Goal: Transaction & Acquisition: Book appointment/travel/reservation

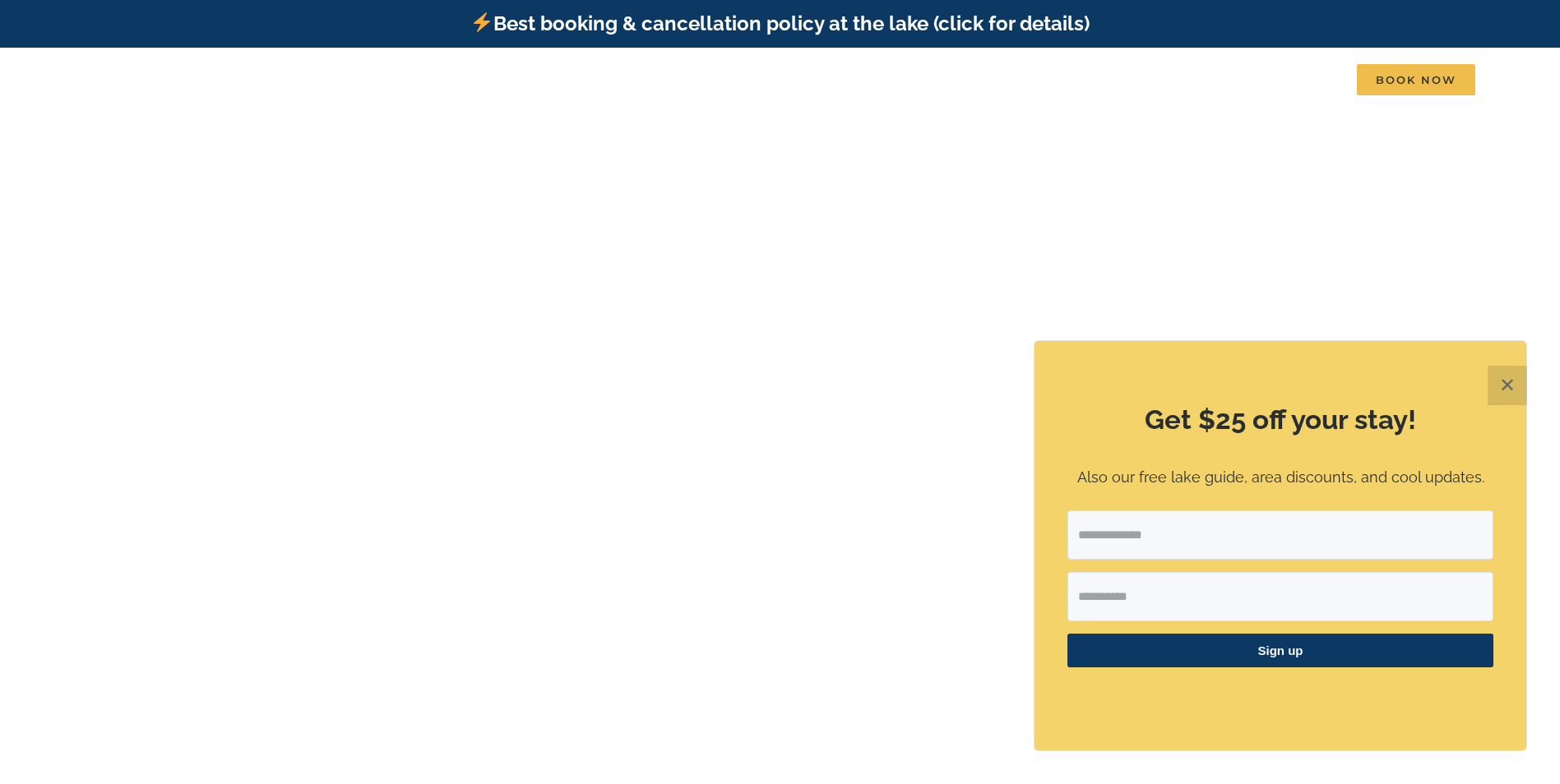
click at [1506, 383] on button "✕" at bounding box center [1507, 385] width 40 height 40
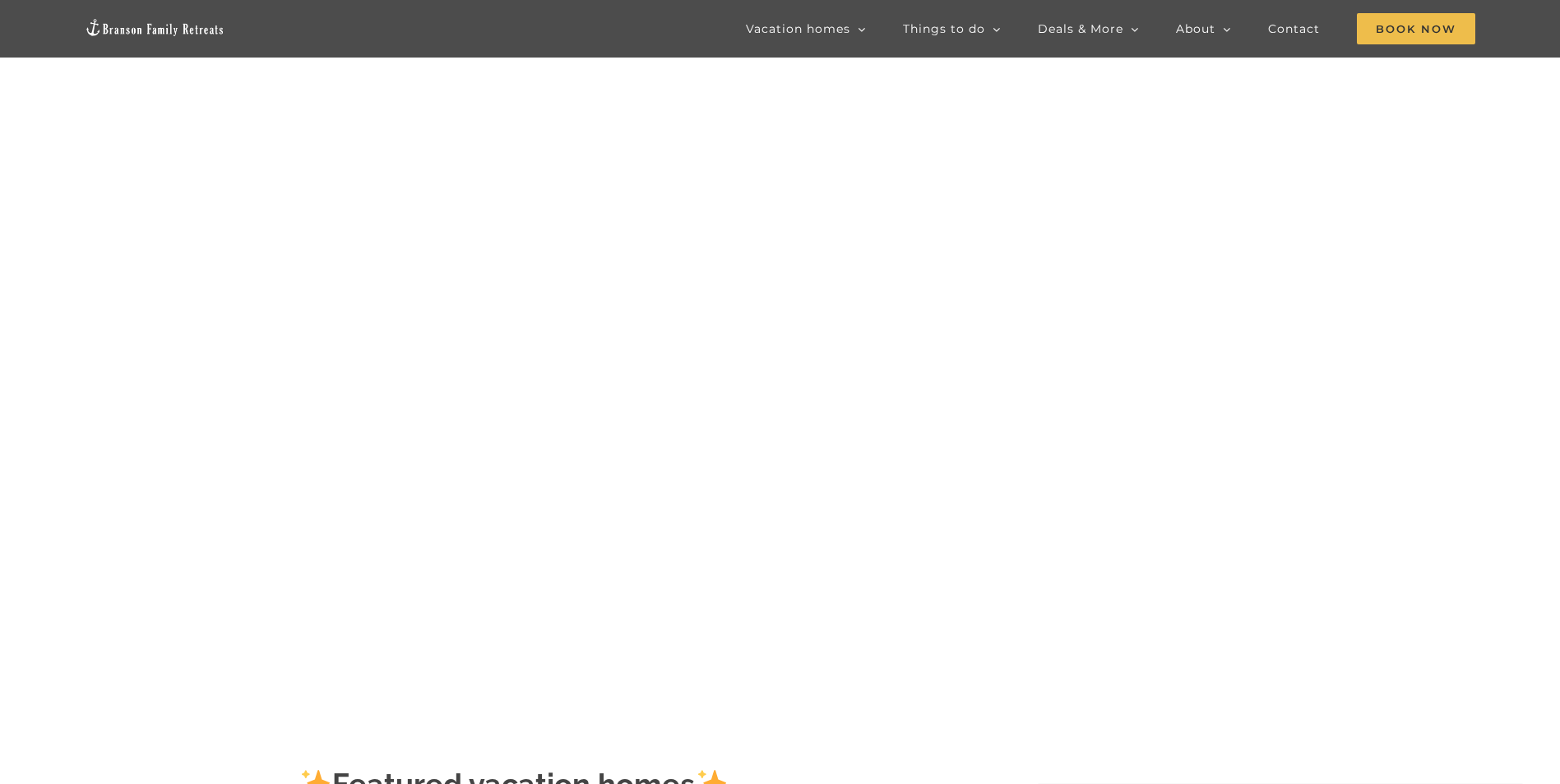
scroll to position [165, 0]
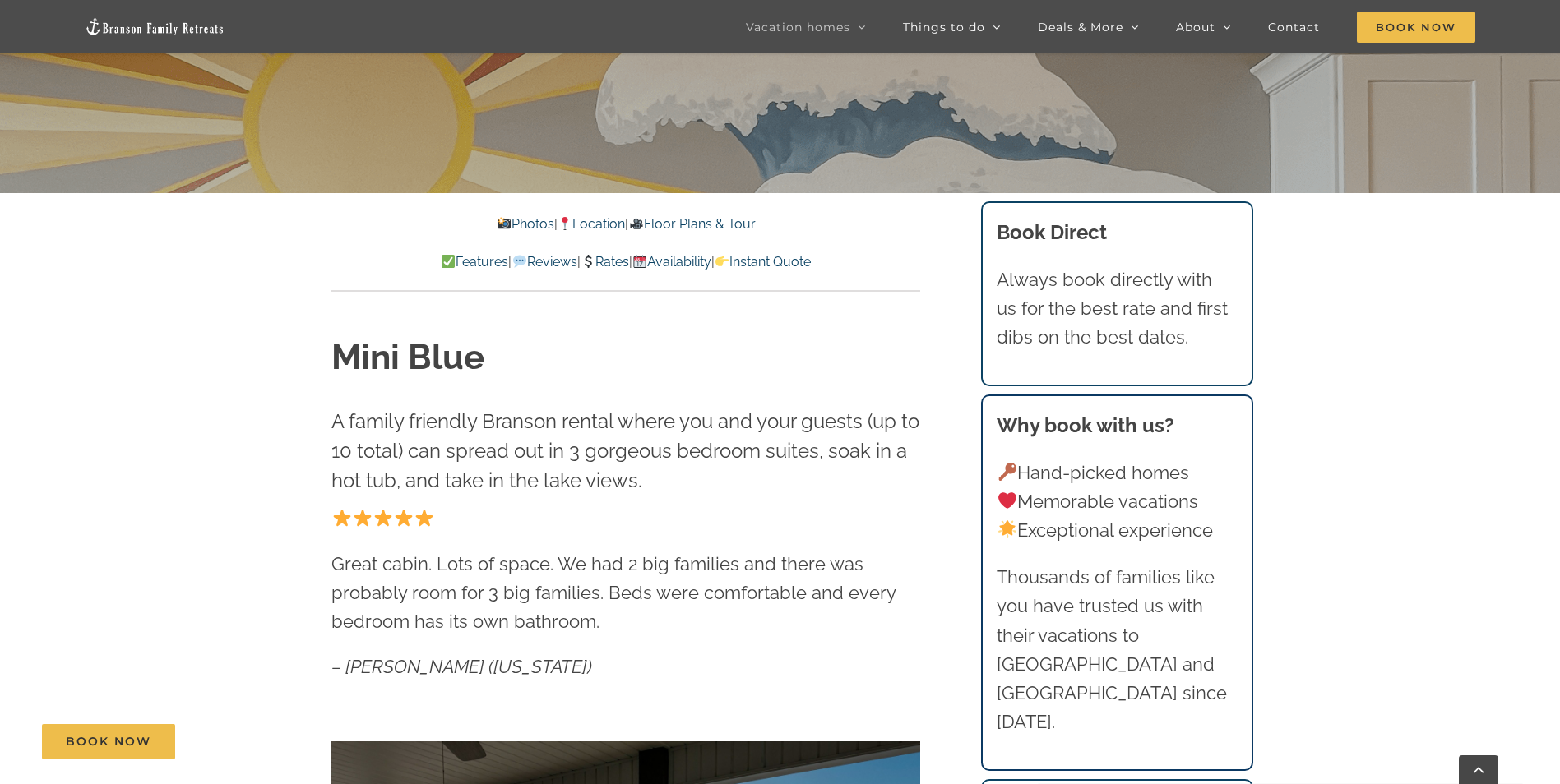
scroll to position [657, 0]
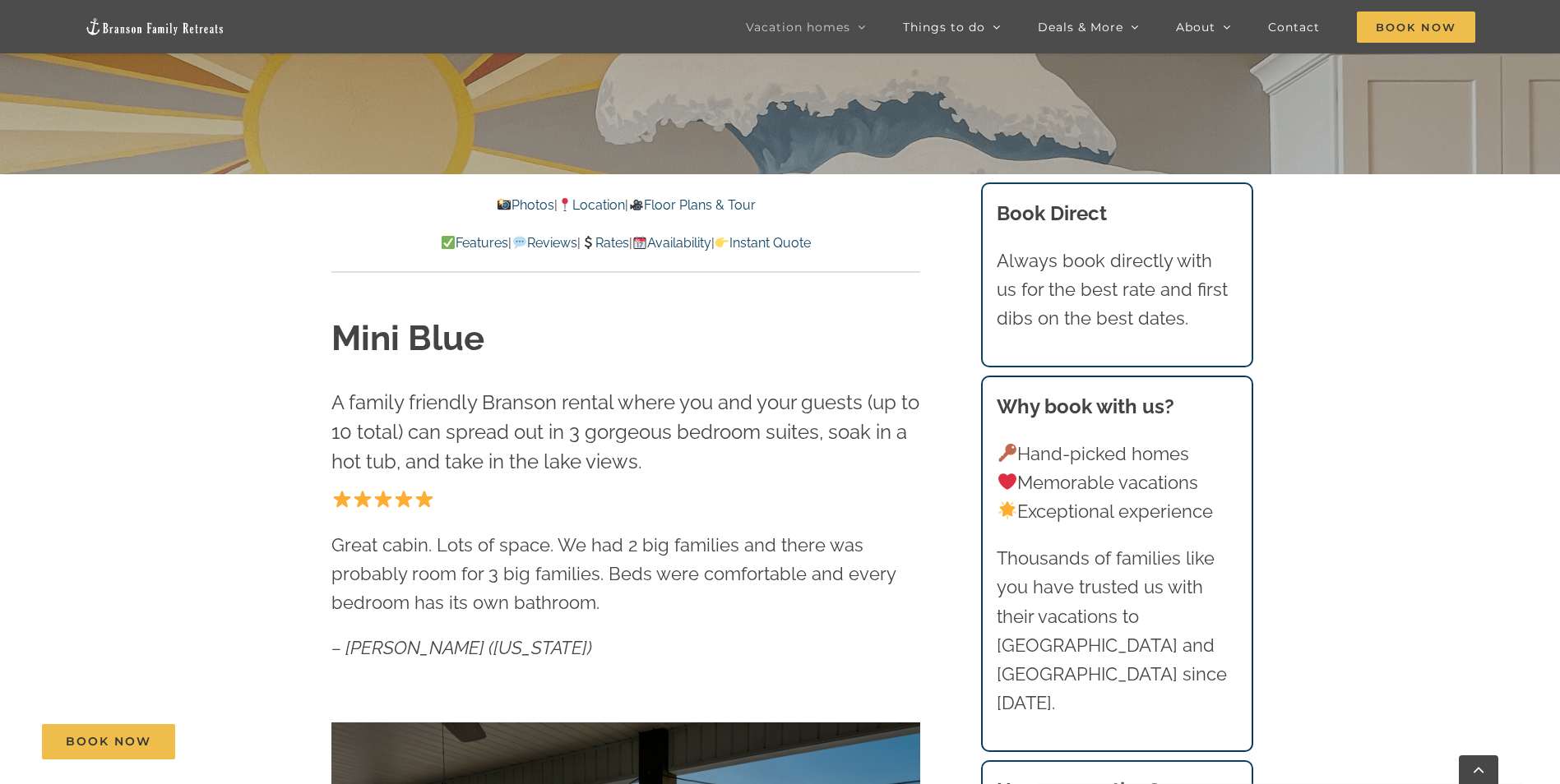
click at [608, 239] on link "Rates" at bounding box center [604, 243] width 49 height 16
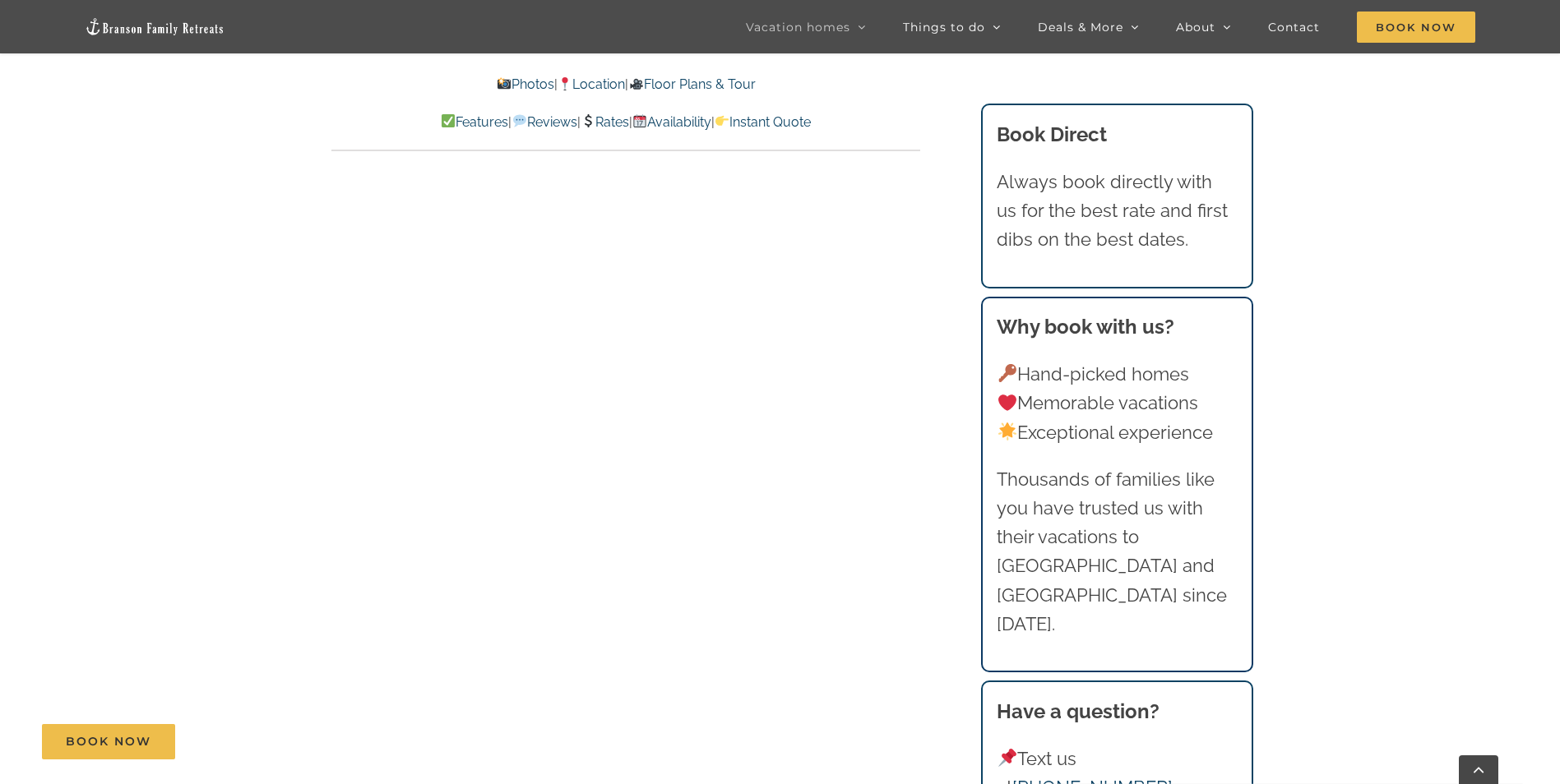
scroll to position [7614, 0]
